Goal: Task Accomplishment & Management: Manage account settings

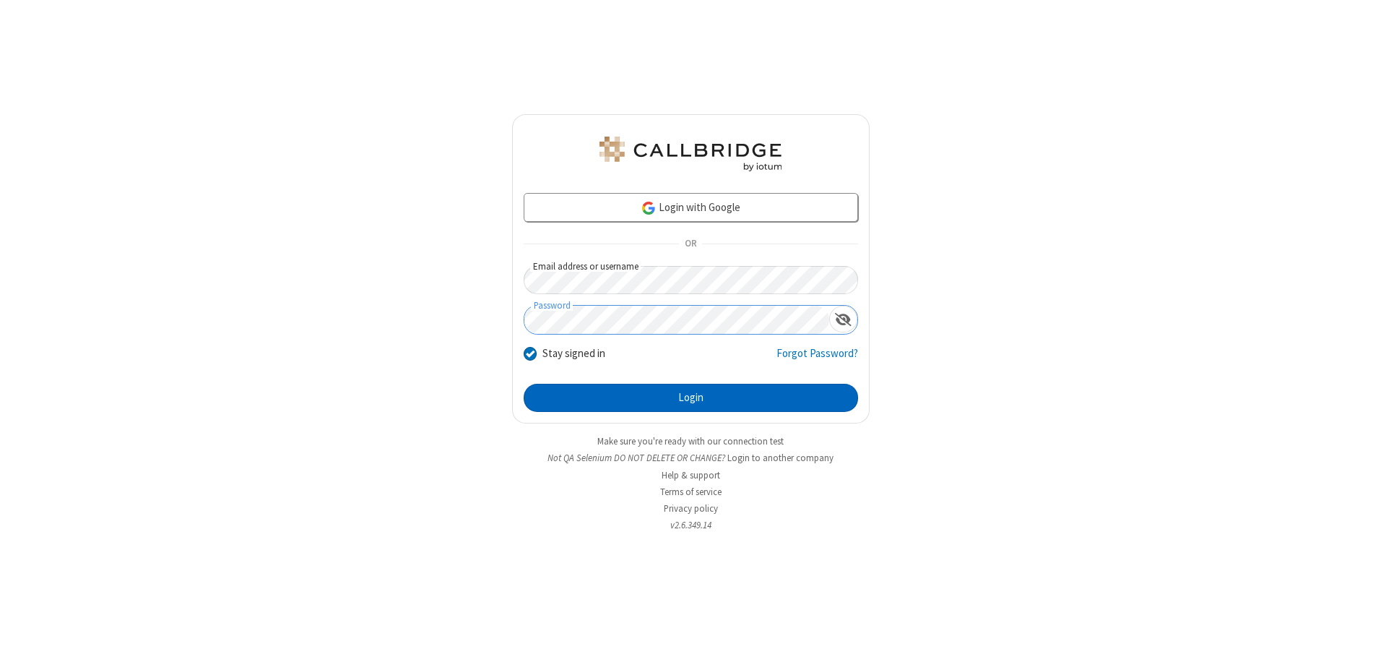
click at [691, 397] on button "Login" at bounding box center [691, 398] width 335 height 29
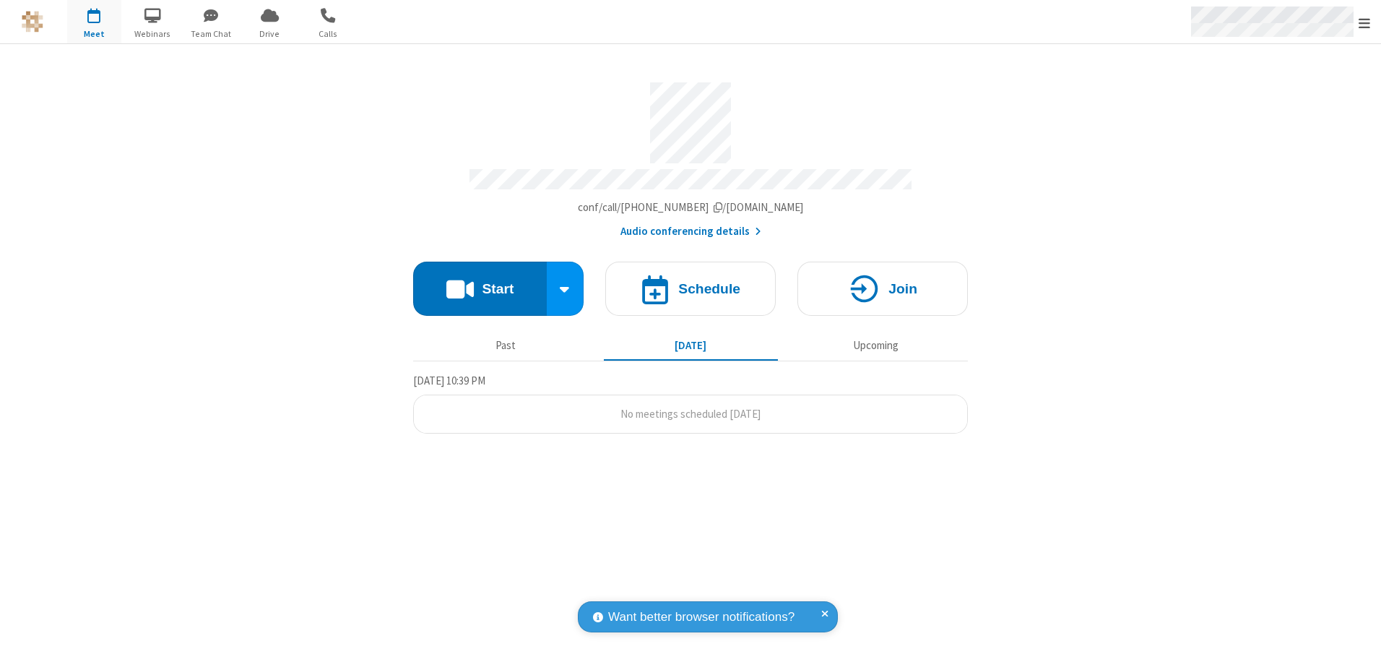
click at [1365, 22] on span "Open menu" at bounding box center [1365, 23] width 12 height 14
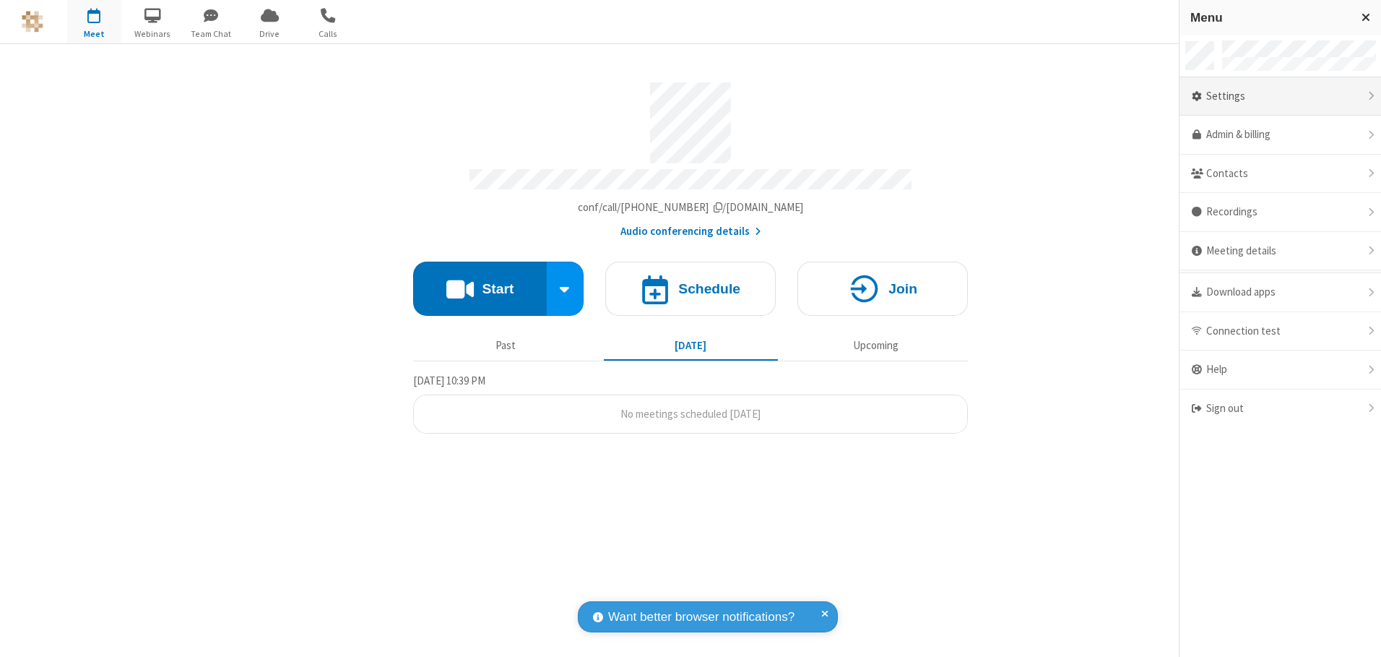
click at [1280, 96] on div "Settings" at bounding box center [1281, 96] width 202 height 39
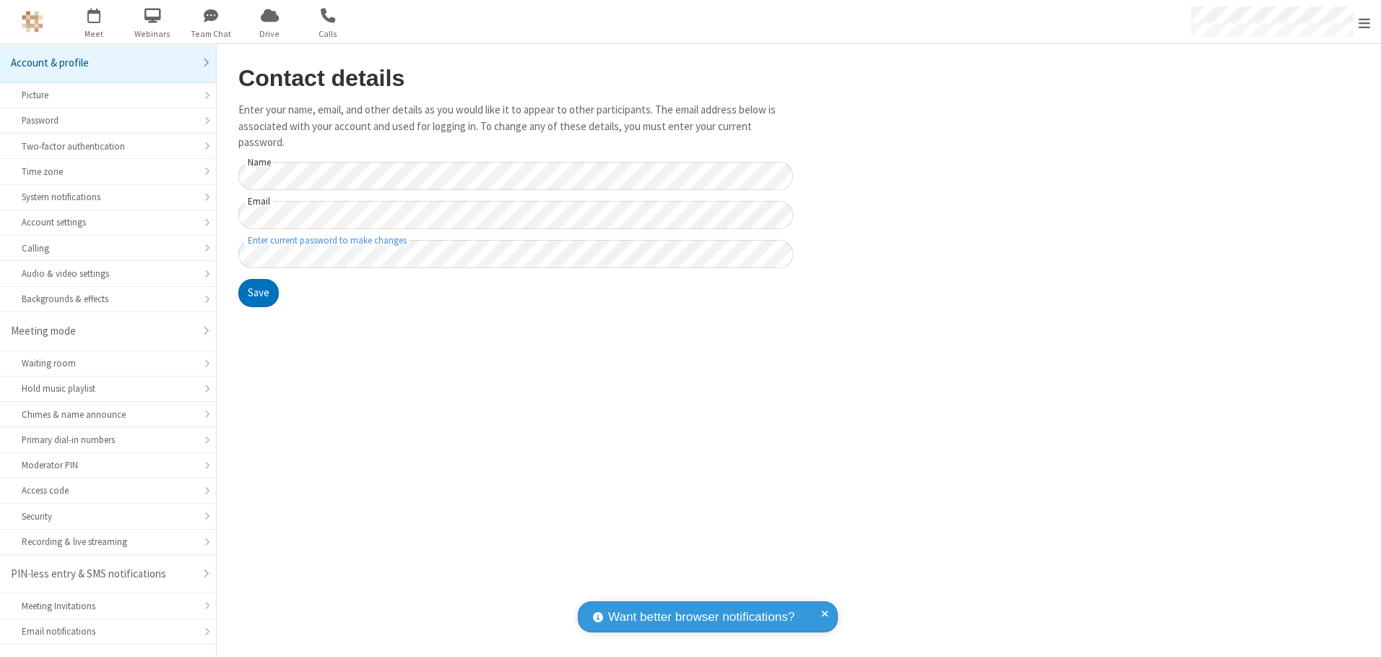
scroll to position [25, 0]
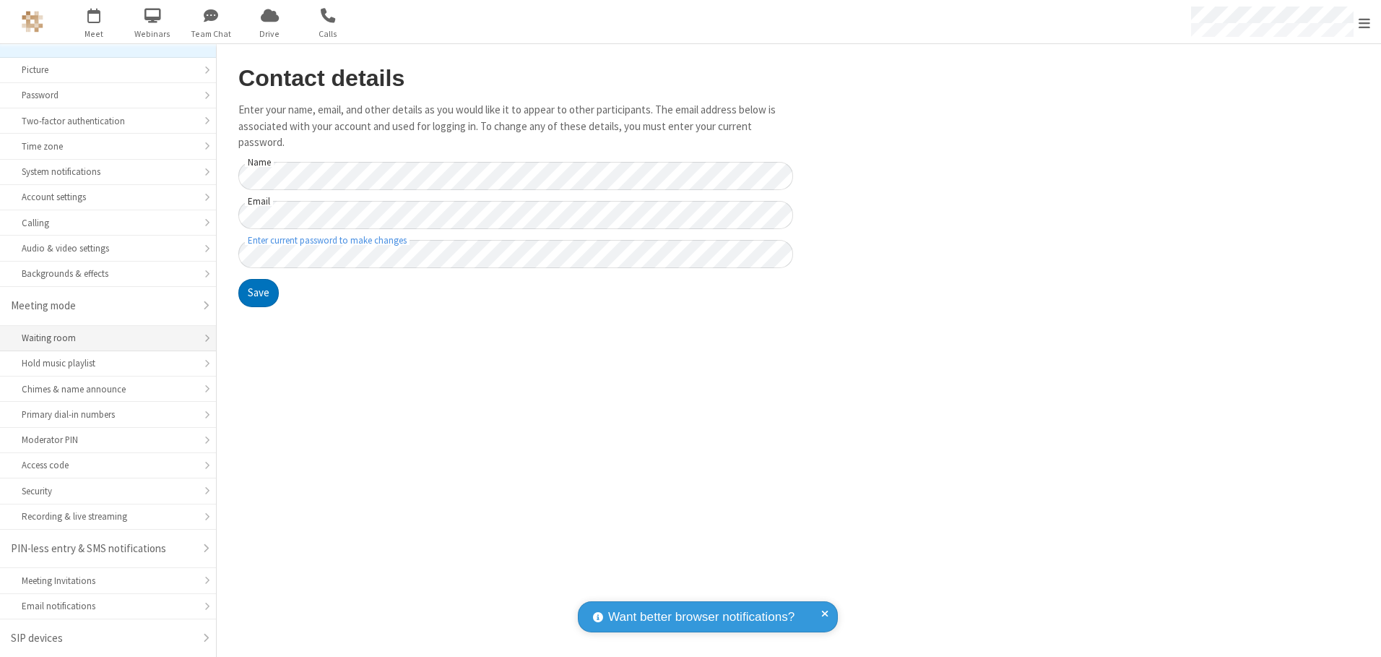
click at [103, 338] on div "Waiting room" at bounding box center [108, 338] width 173 height 14
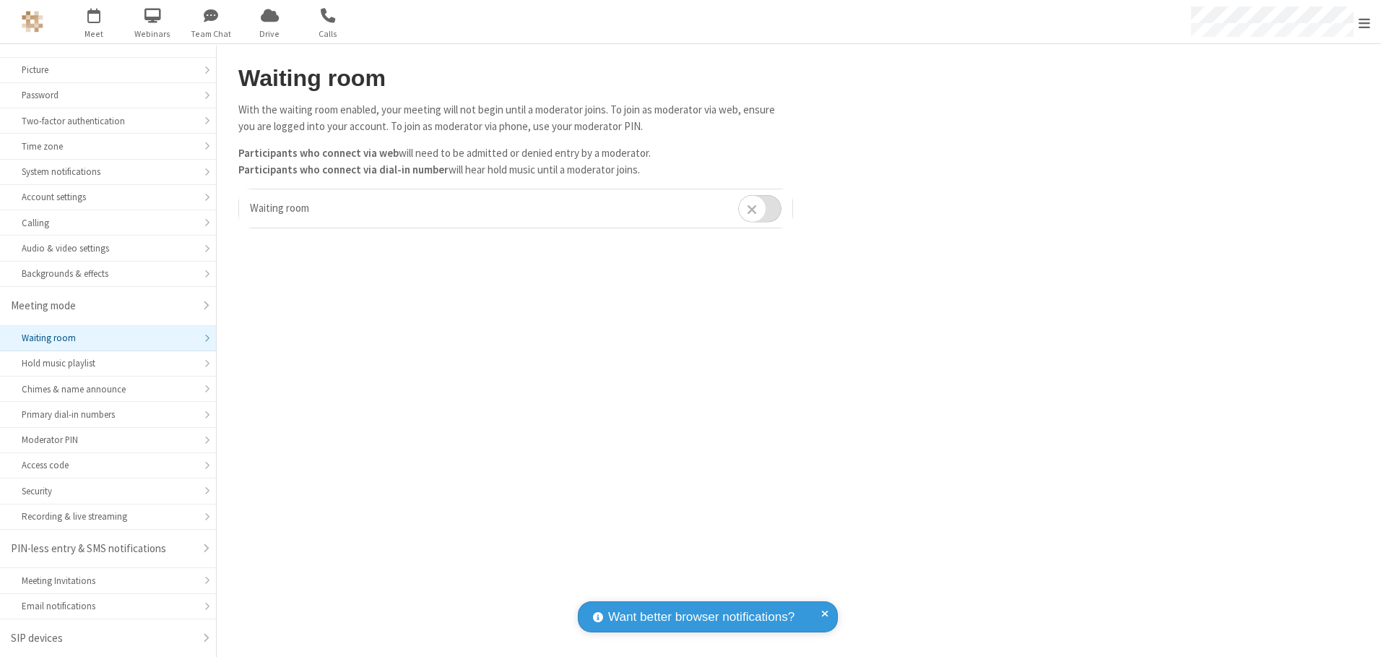
click at [760, 208] on input "checkbox" at bounding box center [759, 208] width 43 height 28
checkbox input "true"
click at [1365, 22] on span "Open menu" at bounding box center [1365, 23] width 12 height 14
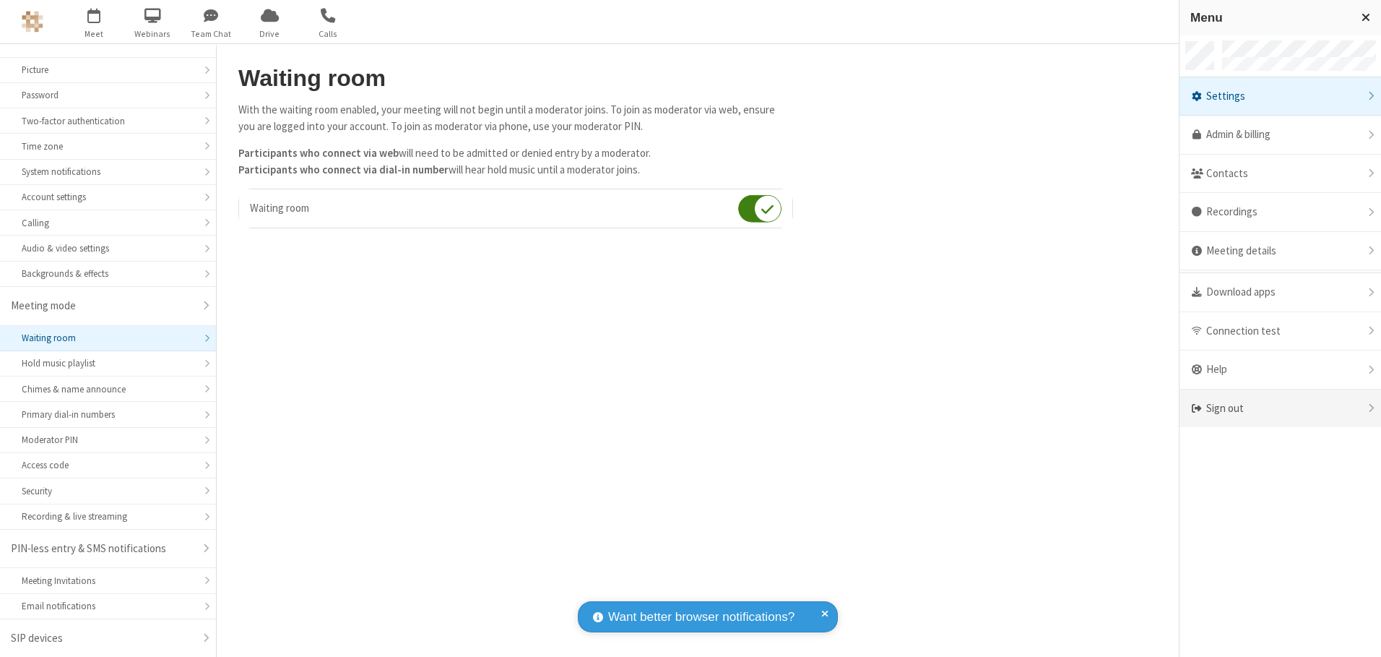
click at [1280, 408] on div "Sign out" at bounding box center [1281, 408] width 202 height 38
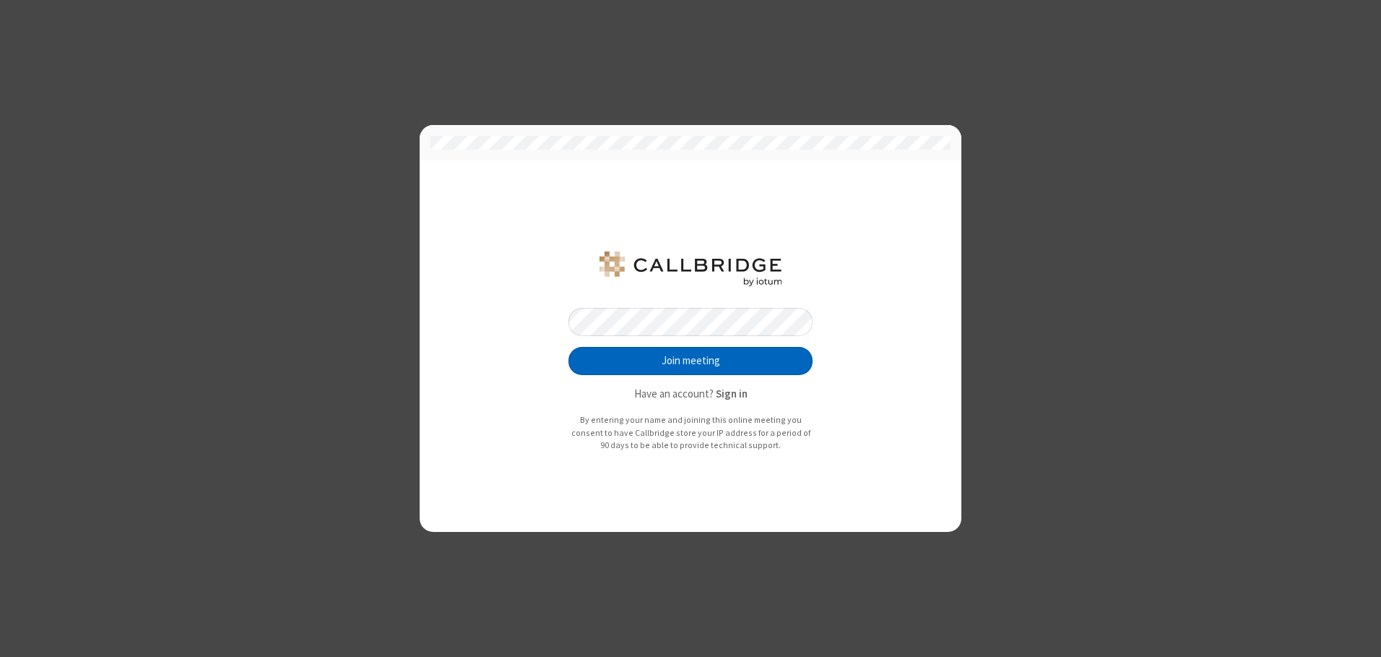
click at [691, 361] on button "Join meeting" at bounding box center [691, 361] width 244 height 29
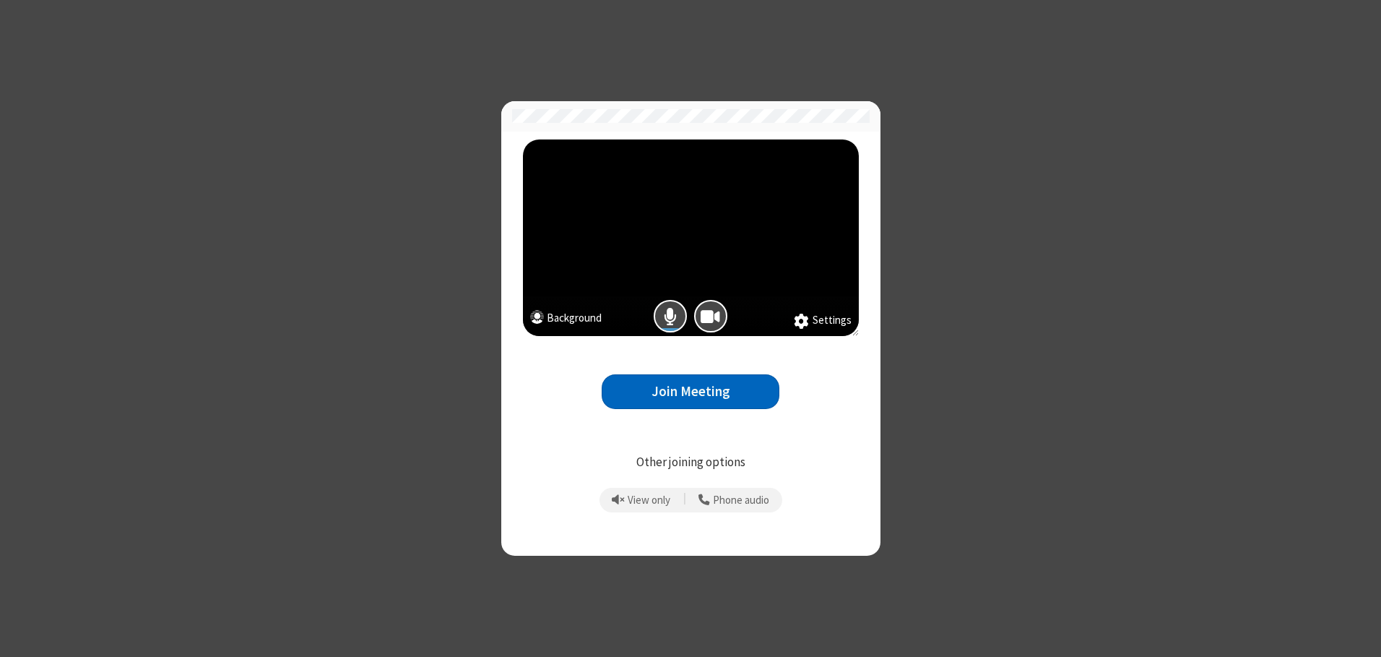
click at [691, 392] on button "Join Meeting" at bounding box center [691, 391] width 178 height 35
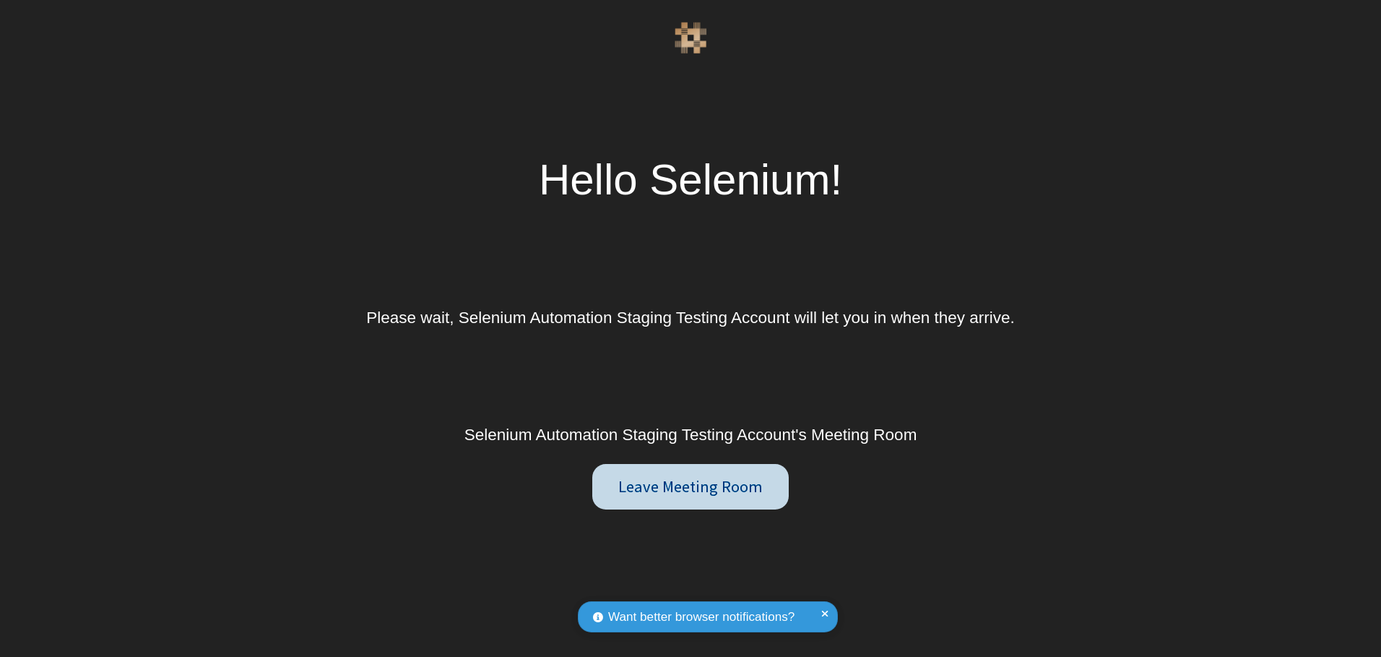
click at [690, 486] on button "Leave Meeting Room" at bounding box center [690, 487] width 197 height 46
